Goal: Navigation & Orientation: Find specific page/section

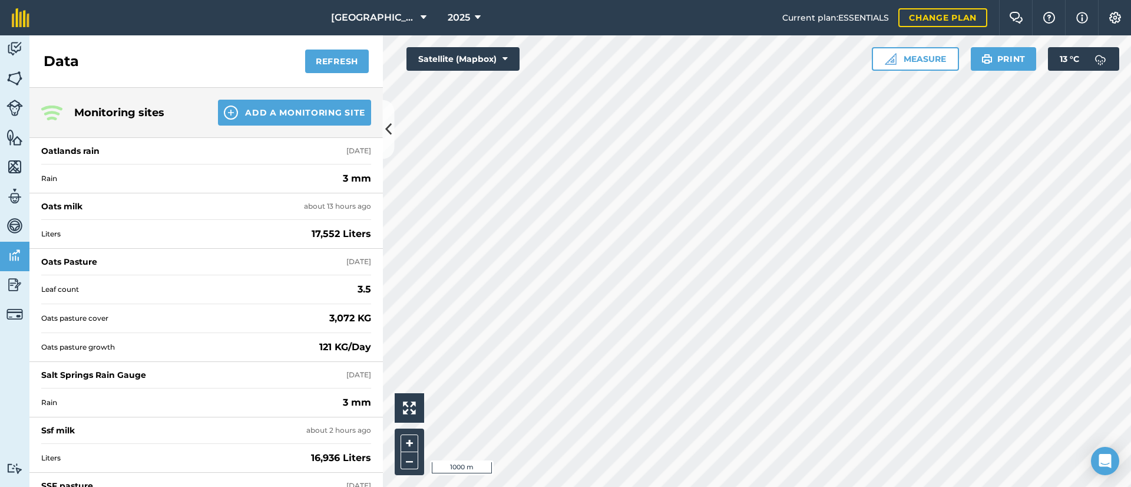
scroll to position [103, 0]
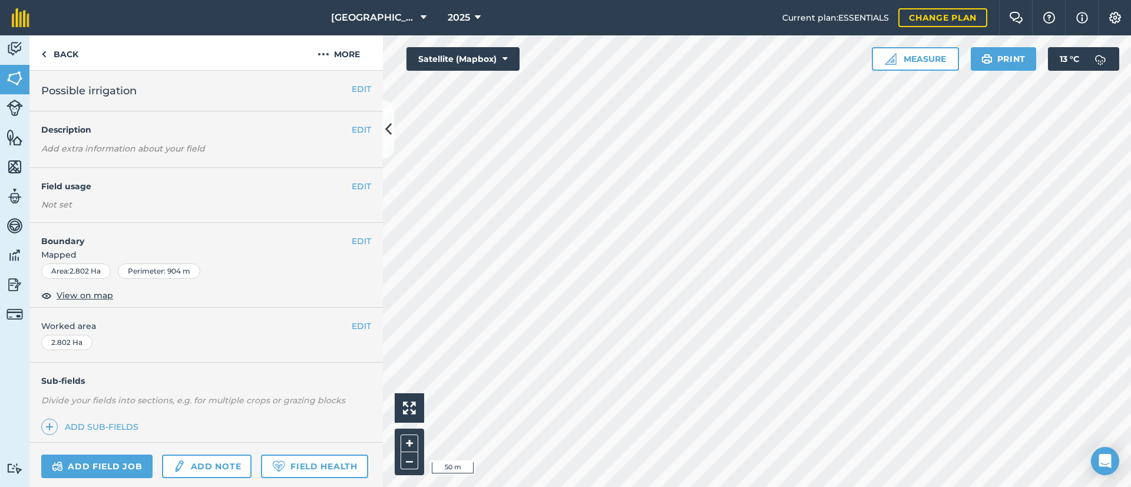
scroll to position [88, 0]
